Goal: Task Accomplishment & Management: Manage account settings

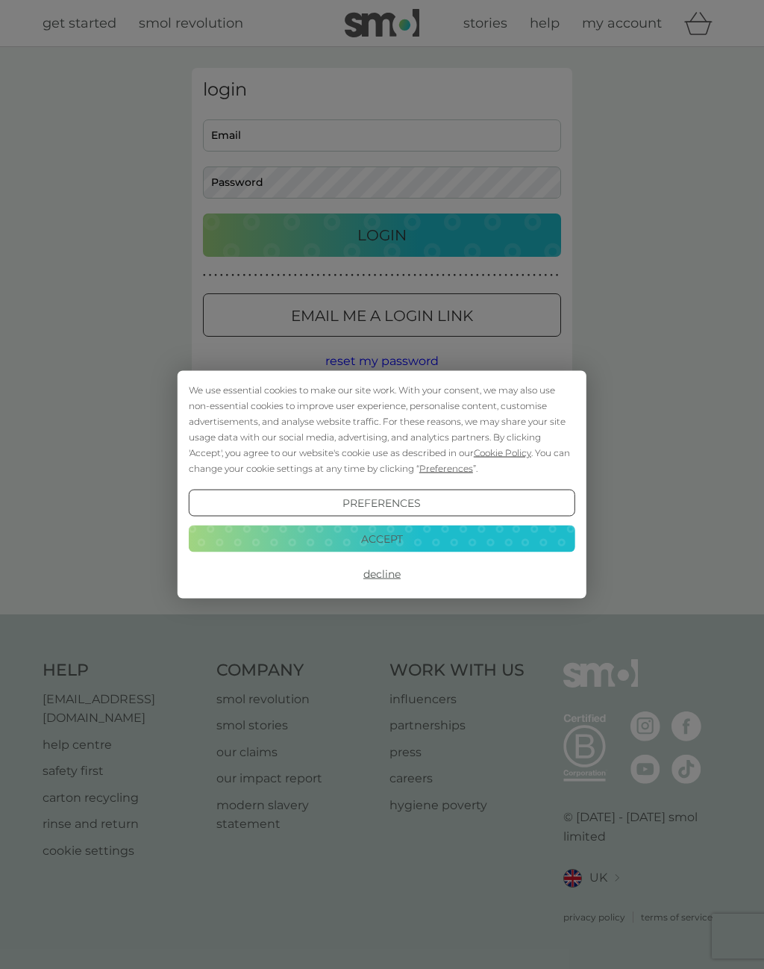
click at [380, 542] on button "Accept" at bounding box center [382, 538] width 387 height 27
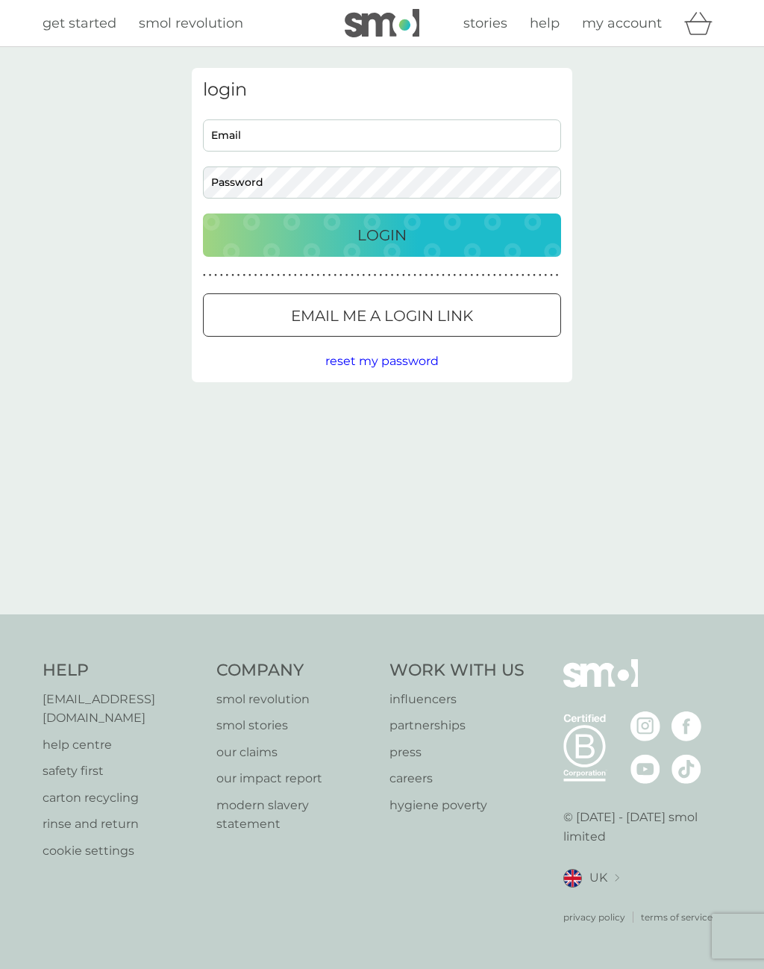
click at [281, 119] on input "Email" at bounding box center [382, 135] width 358 height 32
type input "[EMAIL_ADDRESS][DOMAIN_NAME]"
click at [390, 233] on p "Login" at bounding box center [381, 235] width 49 height 24
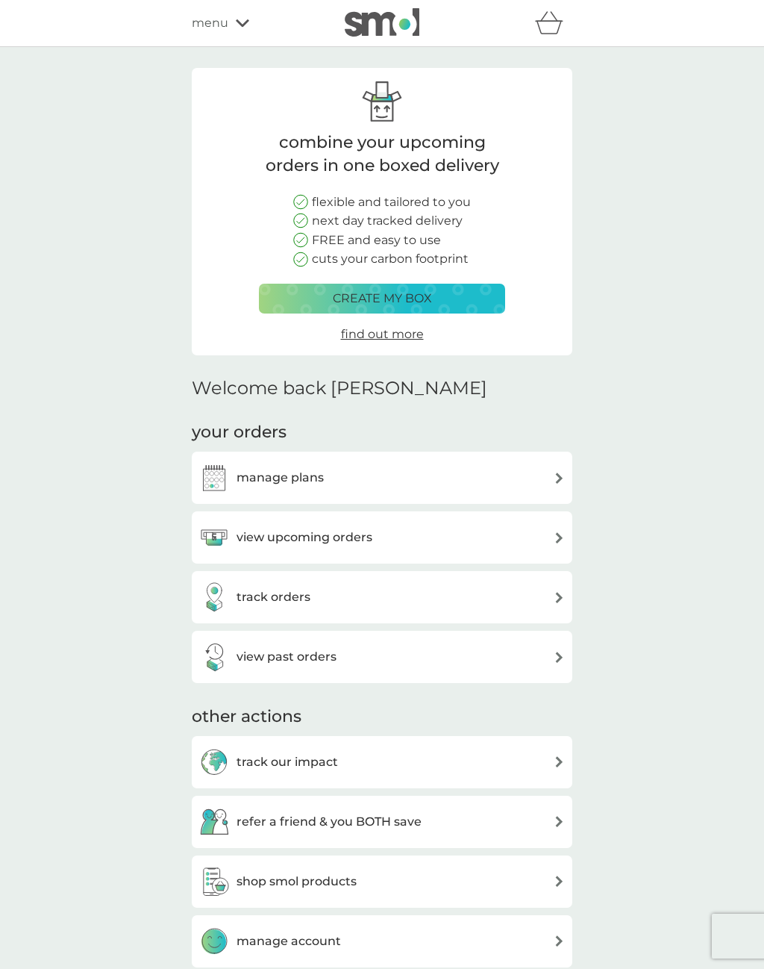
click at [545, 477] on div "manage plans" at bounding box center [382, 478] width 366 height 30
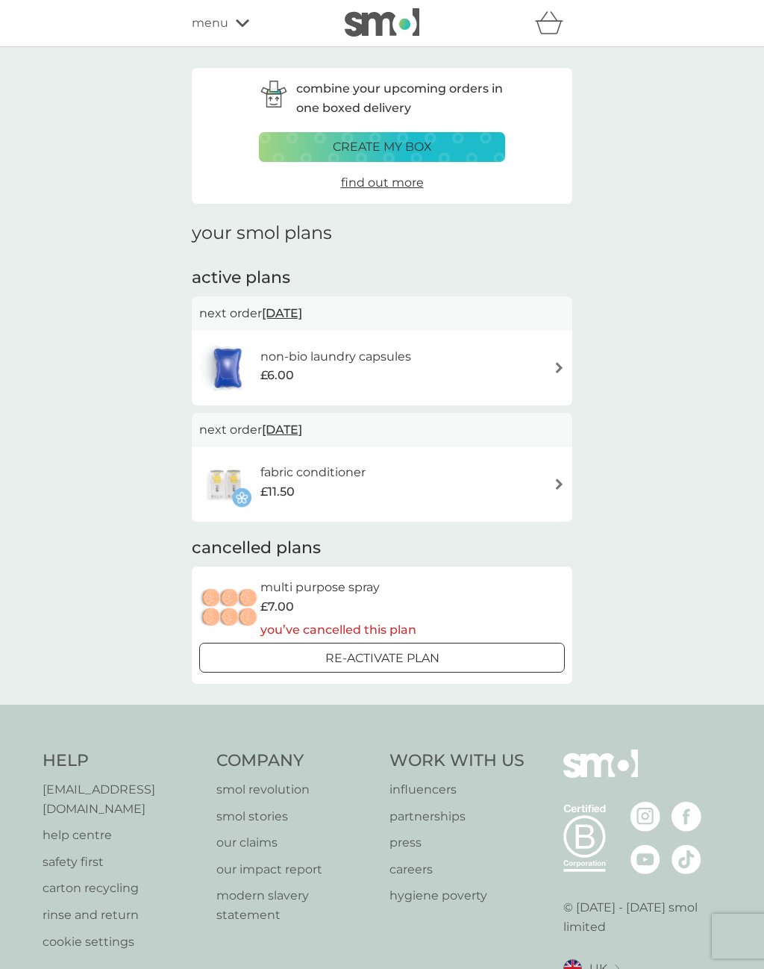
click at [302, 310] on span "17 Nov 2025" at bounding box center [282, 312] width 40 height 29
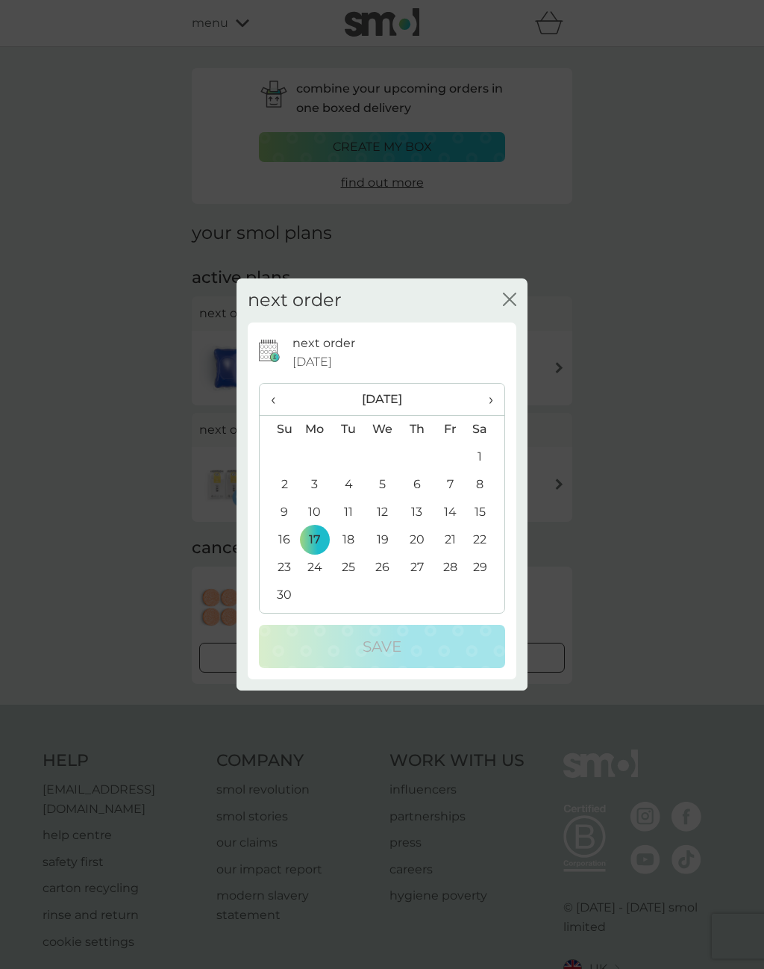
click at [510, 301] on icon "close" at bounding box center [513, 299] width 6 height 12
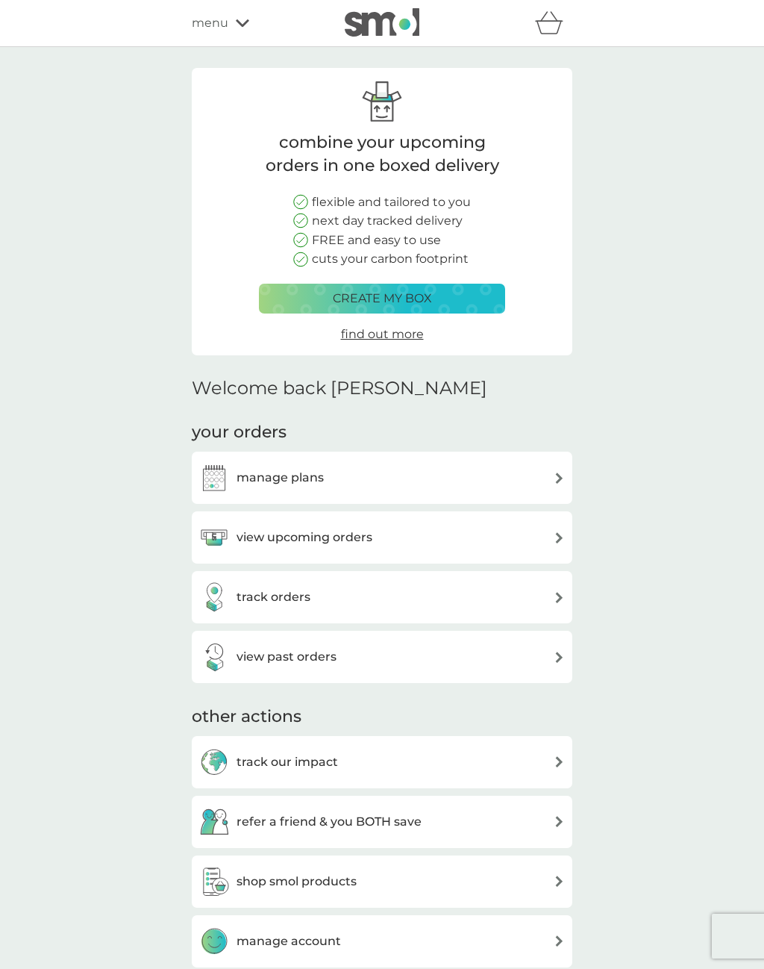
click at [550, 531] on div "view upcoming orders" at bounding box center [382, 537] width 366 height 30
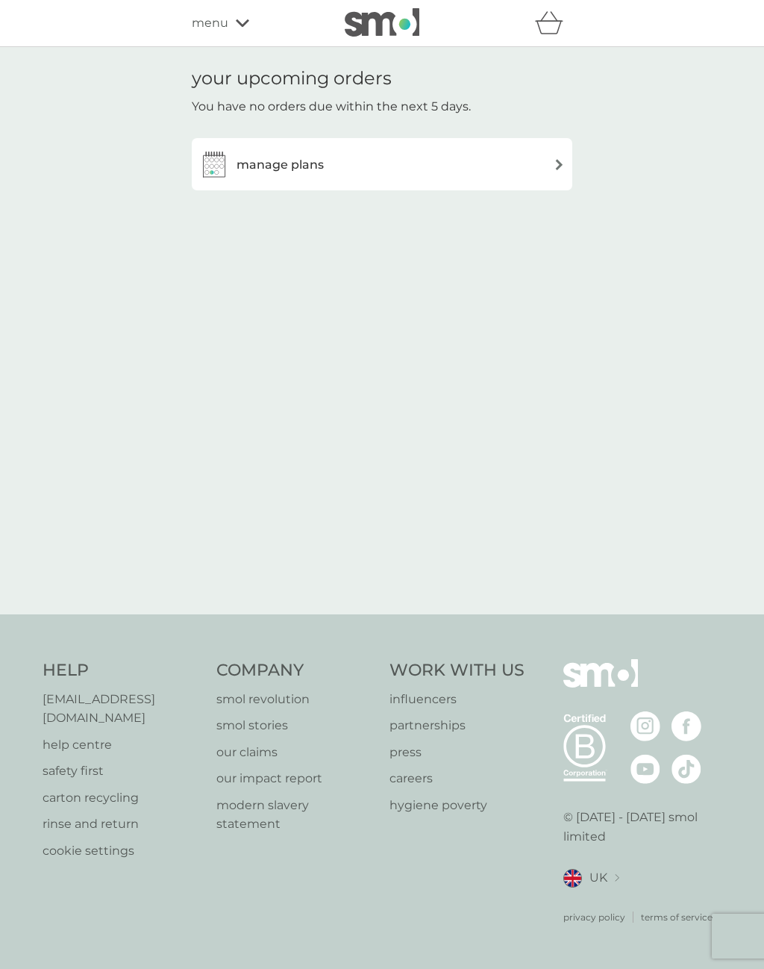
click at [548, 169] on div "manage plans" at bounding box center [382, 164] width 366 height 30
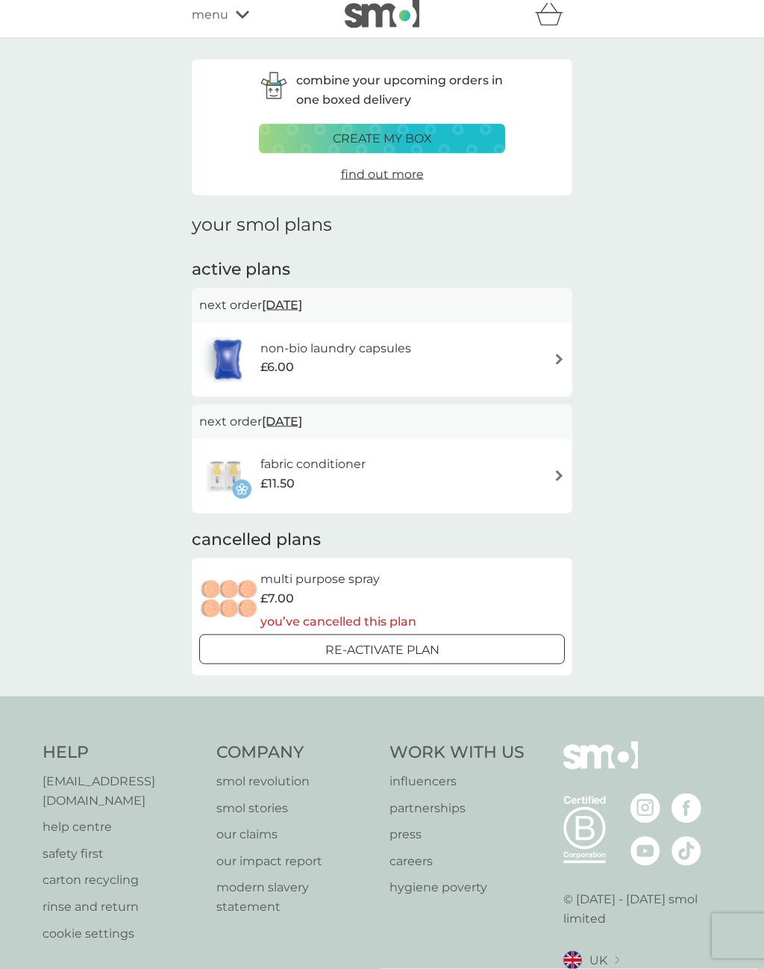
scroll to position [65, 0]
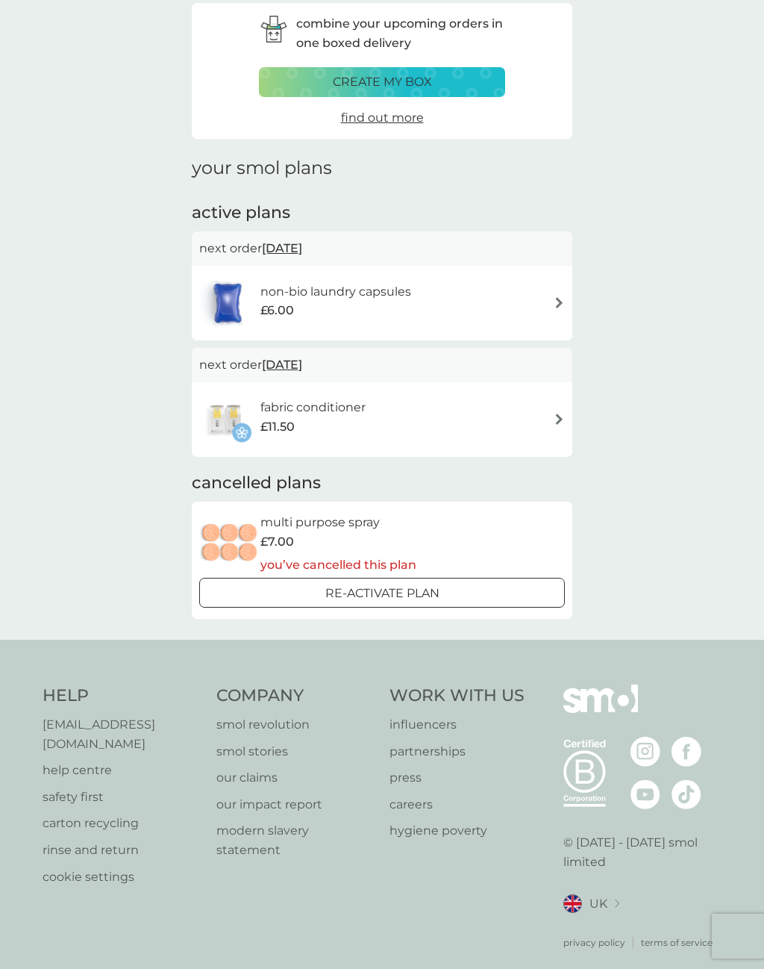
click at [556, 301] on img at bounding box center [559, 302] width 11 height 11
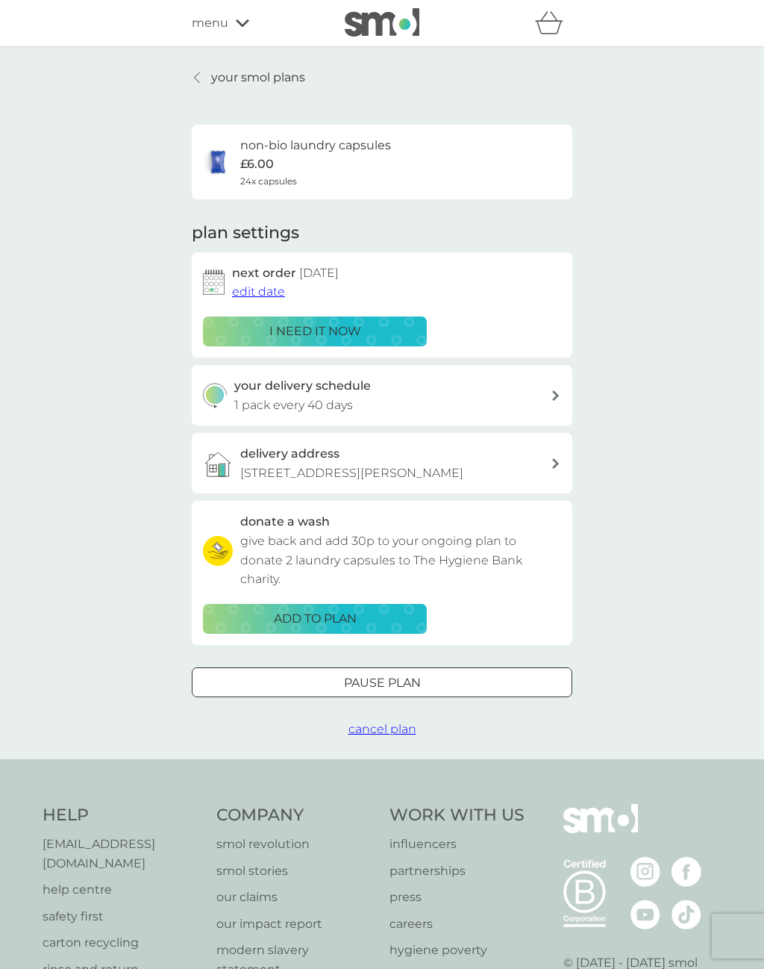
click at [207, 81] on link "your smol plans" at bounding box center [248, 77] width 113 height 19
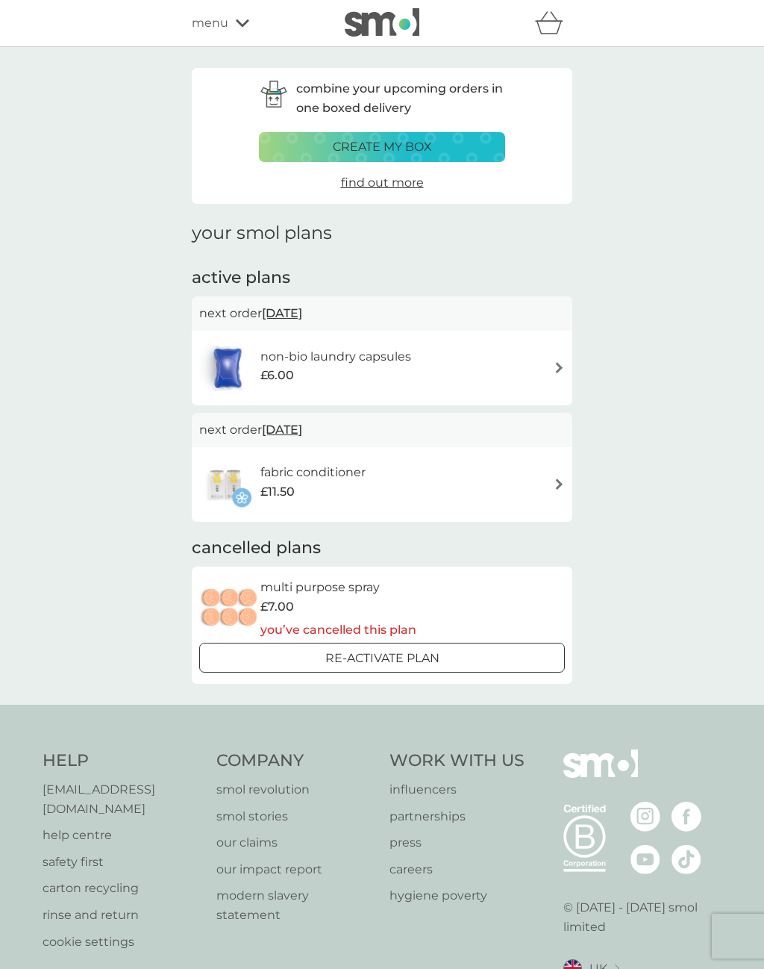
click at [554, 478] on img at bounding box center [559, 483] width 11 height 11
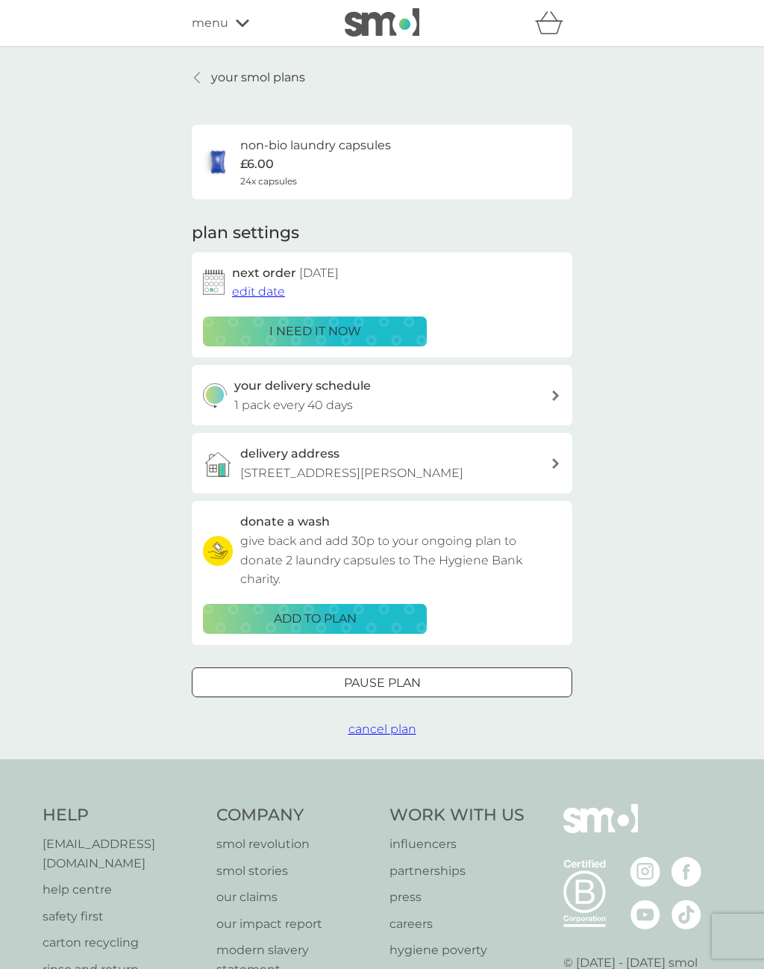
click at [223, 83] on p "your smol plans" at bounding box center [258, 77] width 94 height 19
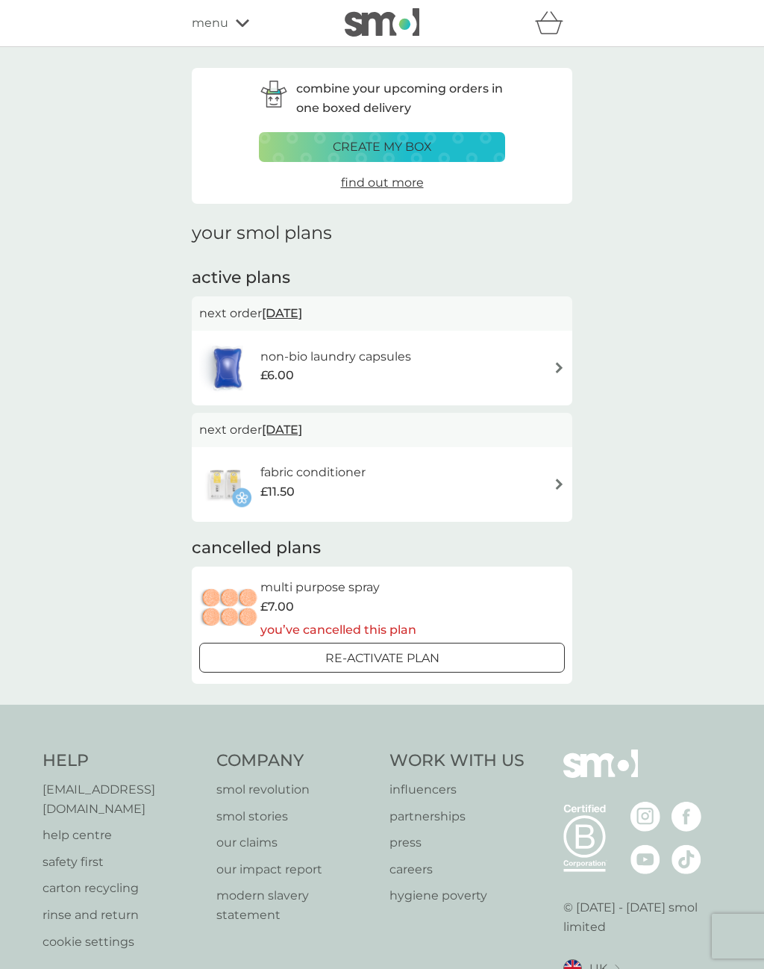
click at [222, 28] on span "menu" at bounding box center [210, 22] width 37 height 19
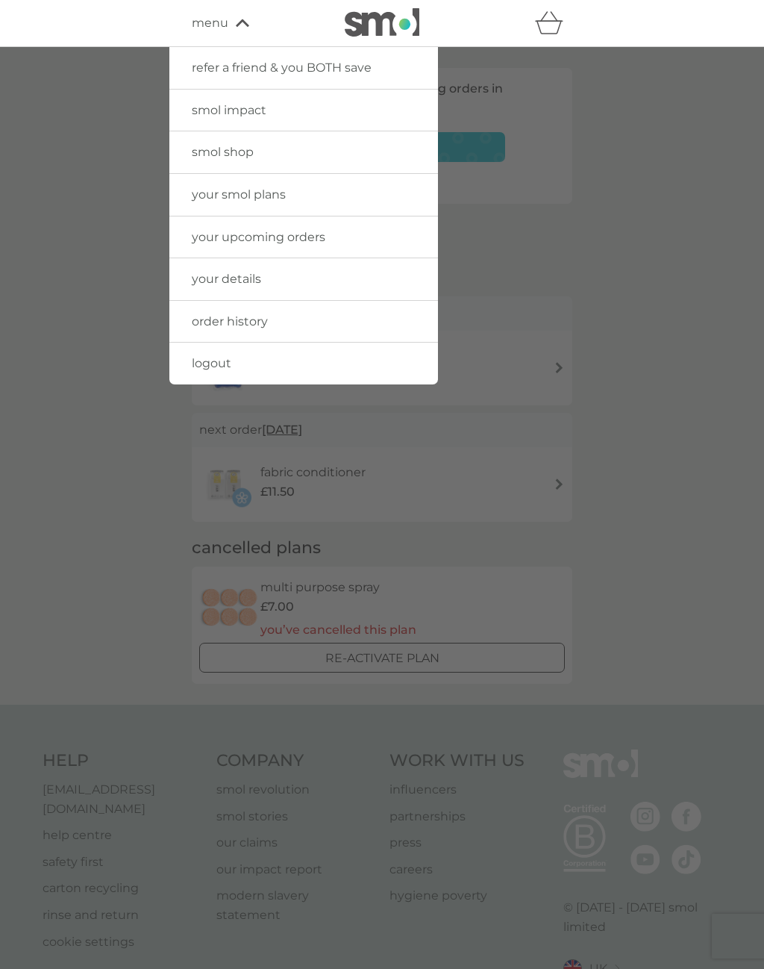
click at [220, 239] on span "your upcoming orders" at bounding box center [259, 237] width 134 height 14
